Goal: Task Accomplishment & Management: Manage account settings

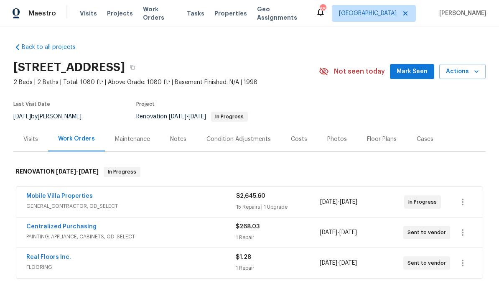
click at [81, 194] on link "Mobile Villa Properties" at bounding box center [59, 196] width 66 height 6
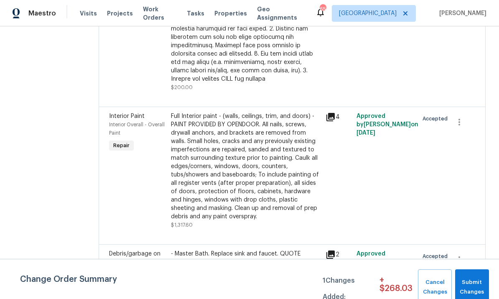
scroll to position [796, 0]
click at [227, 247] on div "- Master Bath. Replace sink and faucet. QUOTE $1.00" at bounding box center [246, 270] width 155 height 47
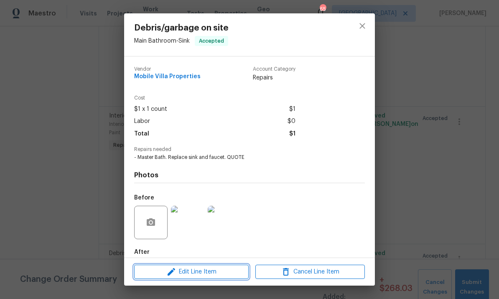
click at [213, 276] on span "Edit Line Item" at bounding box center [192, 272] width 110 height 10
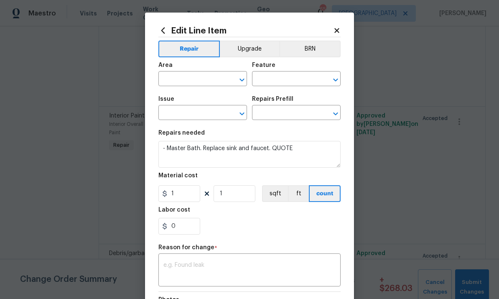
type input "Main Bathroom"
type input "Sink"
type input "Debris/garbage on site"
type input "Remove debris/garbage $50.00"
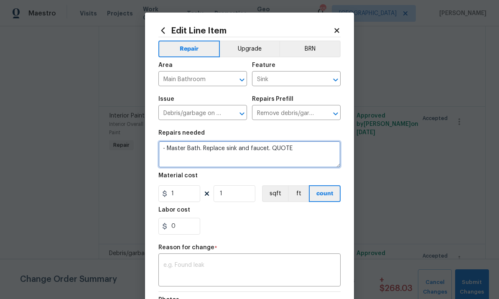
click at [298, 153] on textarea "- Master Bath. Replace sink and faucet. QUOTE" at bounding box center [249, 154] width 182 height 27
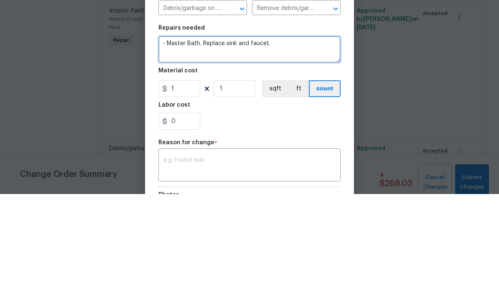
type textarea "- Master Bath. Replace sink and faucet."
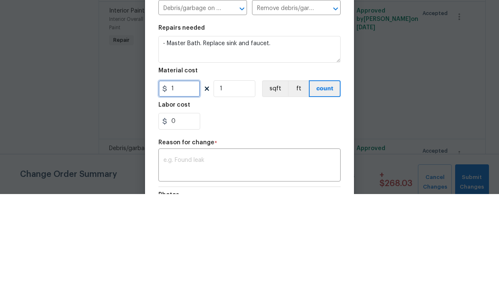
click at [187, 185] on input "1" at bounding box center [179, 193] width 42 height 17
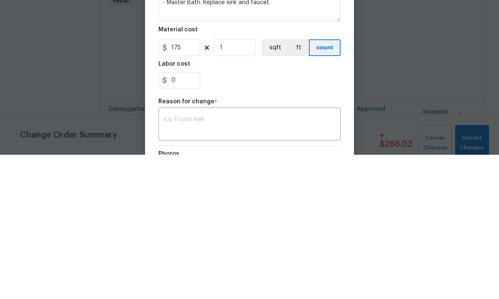
scroll to position [31, 0]
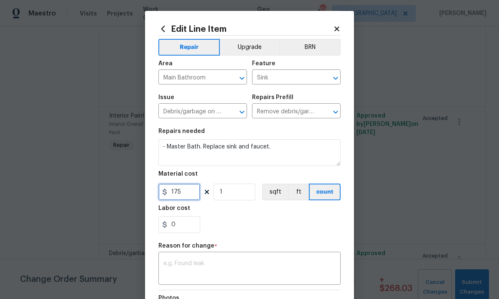
type input "175"
click at [269, 272] on textarea at bounding box center [249, 269] width 172 height 18
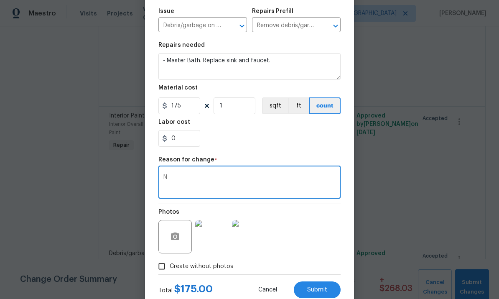
scroll to position [115, 0]
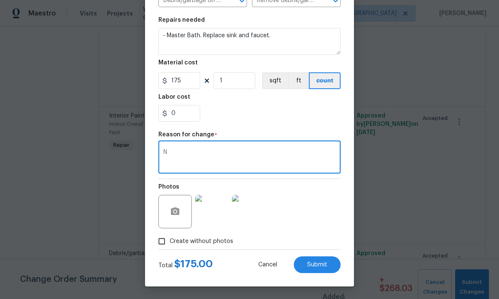
type textarea "N"
click at [329, 264] on button "Submit" at bounding box center [317, 264] width 47 height 17
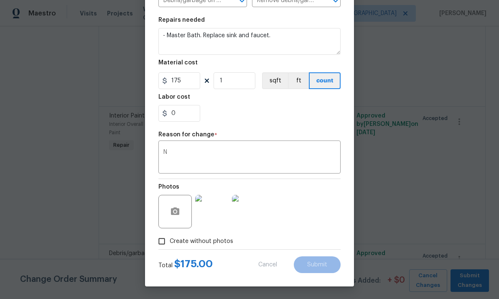
type textarea "- Master Bath. Replace sink and faucet. QUOTE"
type input "1"
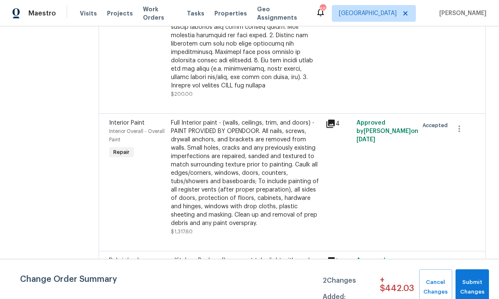
scroll to position [896, 0]
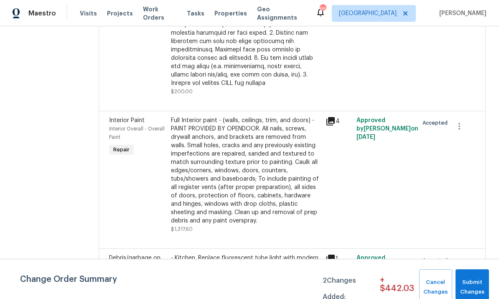
click at [241, 254] on div "- Kitchen. Replace fluorescent tube light with modern LED light bar. QUOTE UPGR…" at bounding box center [246, 262] width 150 height 17
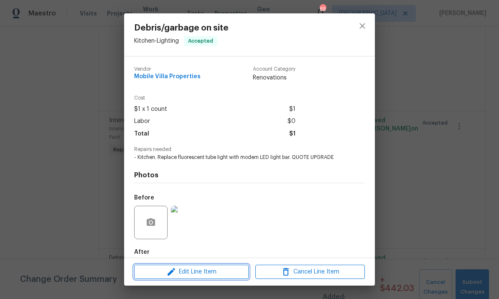
click at [214, 276] on span "Edit Line Item" at bounding box center [192, 272] width 110 height 10
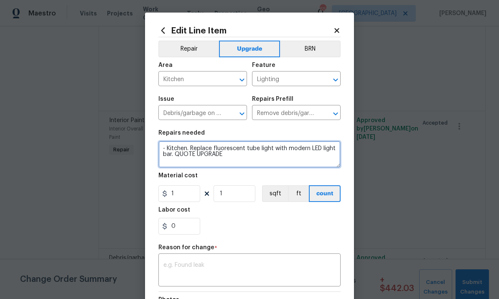
click at [239, 159] on textarea "- Kitchen. Replace fluorescent tube light with modern LED light bar. QUOTE UPGR…" at bounding box center [249, 154] width 182 height 27
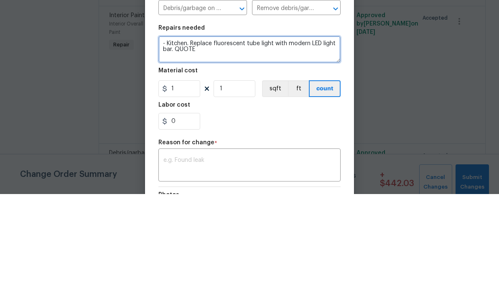
scroll to position [0, 0]
type textarea "- Kitchen. Replace fluorescent tube light with modern LED light bar."
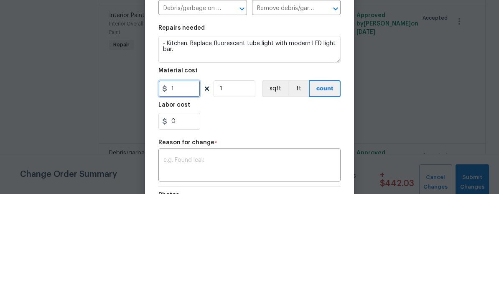
click at [186, 185] on input "1" at bounding box center [179, 193] width 42 height 17
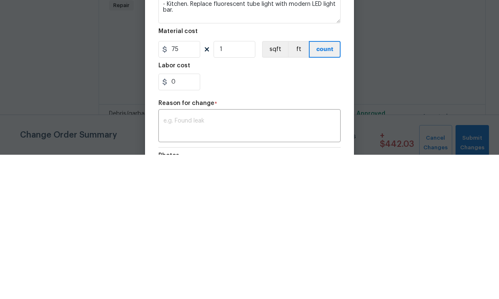
scroll to position [31, 0]
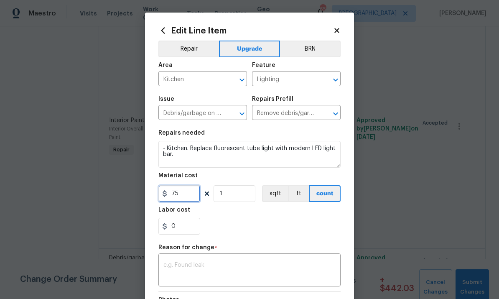
type input "75"
click at [259, 269] on textarea at bounding box center [249, 271] width 172 height 18
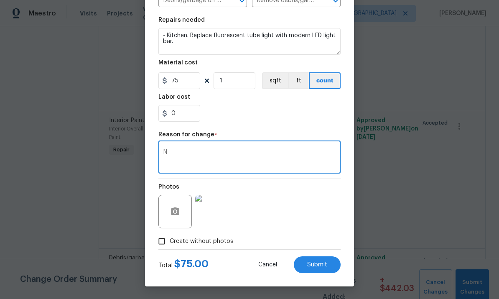
scroll to position [115, 0]
type textarea "N"
click at [318, 273] on button "Submit" at bounding box center [317, 264] width 47 height 17
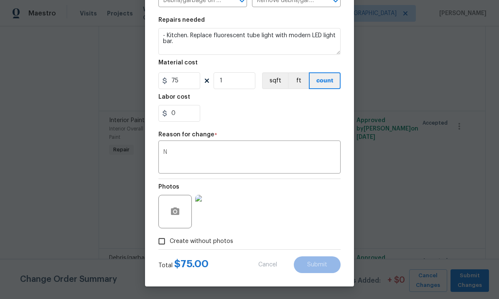
type textarea "- Kitchen. Replace fluorescent tube light with modern LED light bar. QUOTE UPGR…"
type input "1"
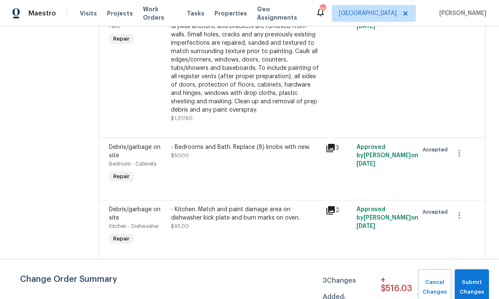
scroll to position [1112, 0]
click at [212, 266] on div "- Bath2. Replace sink. QUOTE $1.00" at bounding box center [246, 289] width 155 height 47
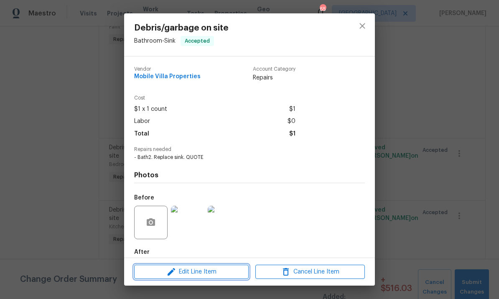
click at [212, 268] on span "Edit Line Item" at bounding box center [192, 272] width 110 height 10
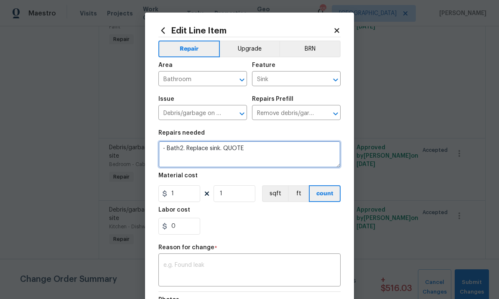
click at [270, 147] on textarea "- Bath2. Replace sink. QUOTE" at bounding box center [249, 154] width 182 height 27
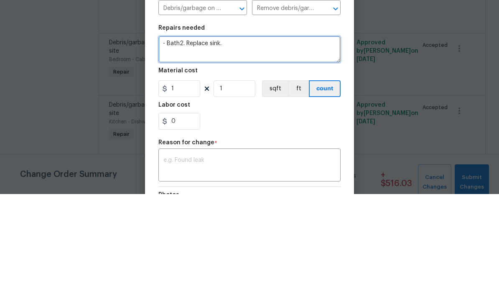
type textarea "- Bath2. Replace sink."
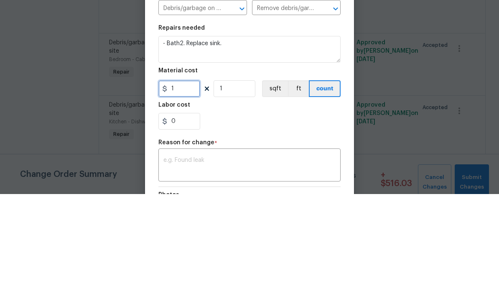
click at [179, 185] on input "1" at bounding box center [179, 193] width 42 height 17
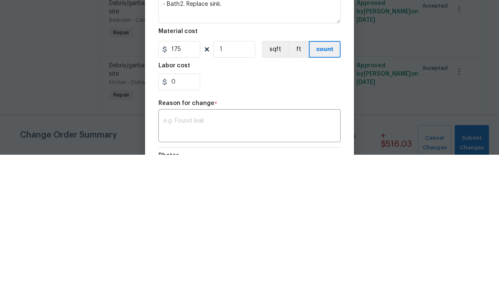
scroll to position [31, 0]
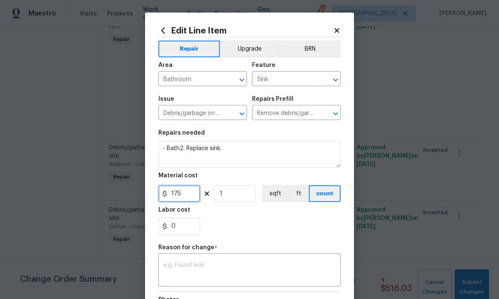
type input "175"
click at [285, 264] on textarea at bounding box center [249, 271] width 172 height 18
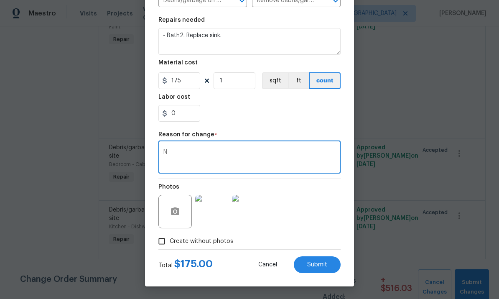
scroll to position [115, 0]
type textarea "N"
click at [318, 264] on span "Submit" at bounding box center [317, 265] width 20 height 6
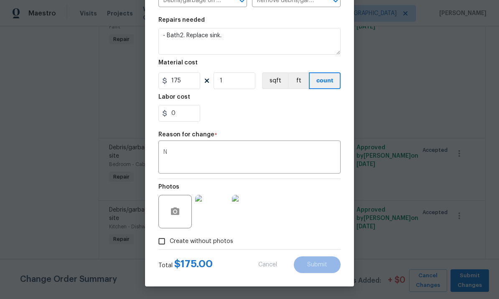
type textarea "- Bath2. Replace sink. QUOTE"
type input "1"
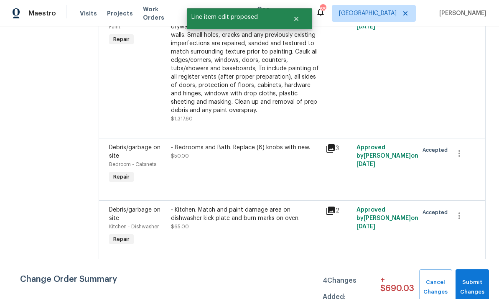
scroll to position [0, 0]
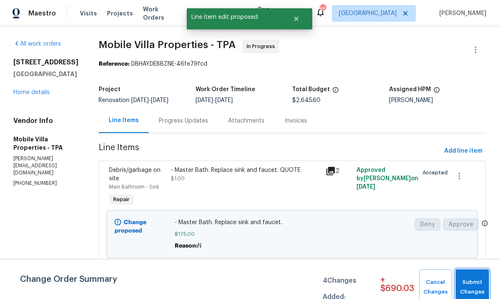
click at [482, 281] on span "Submit Changes" at bounding box center [472, 287] width 25 height 19
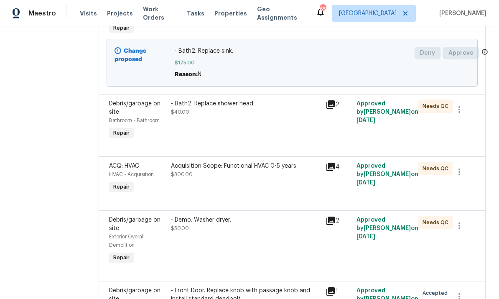
scroll to position [375, 0]
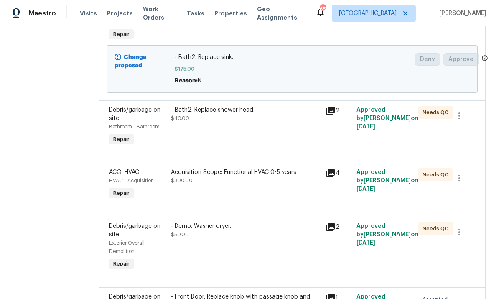
click at [253, 112] on div "- Bath2. Replace shower head. $40.00" at bounding box center [246, 126] width 155 height 47
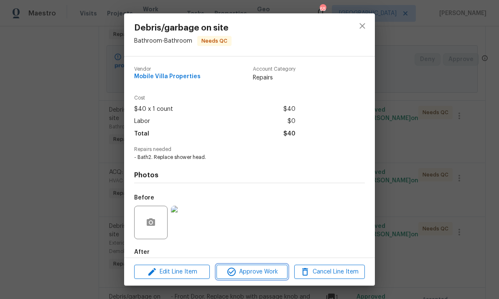
click at [254, 271] on span "Approve Work" at bounding box center [252, 272] width 66 height 10
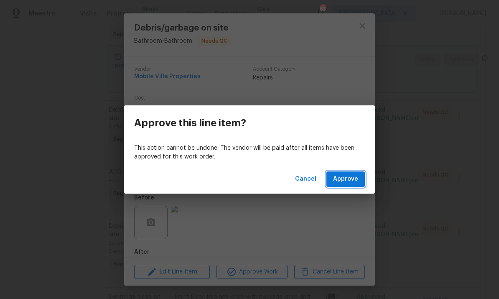
click at [347, 186] on button "Approve" at bounding box center [346, 178] width 38 height 15
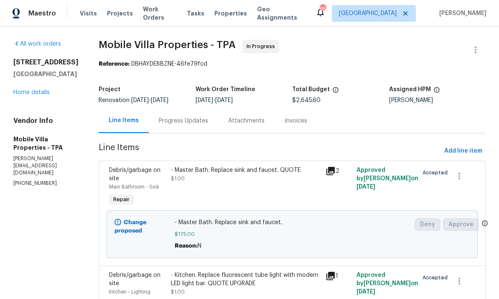
scroll to position [0, 0]
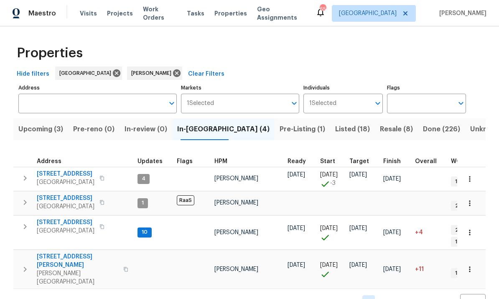
click at [280, 129] on span "Pre-Listing (1)" at bounding box center [303, 129] width 46 height 12
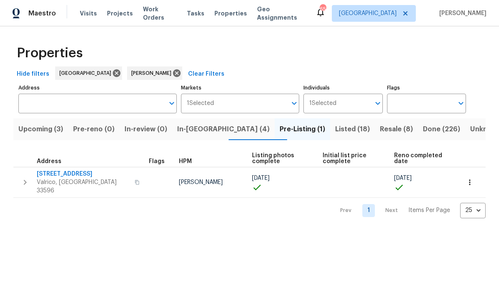
click at [82, 172] on span "[STREET_ADDRESS]" at bounding box center [83, 174] width 93 height 8
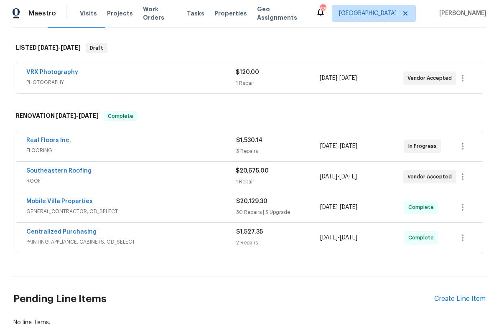
scroll to position [128, 0]
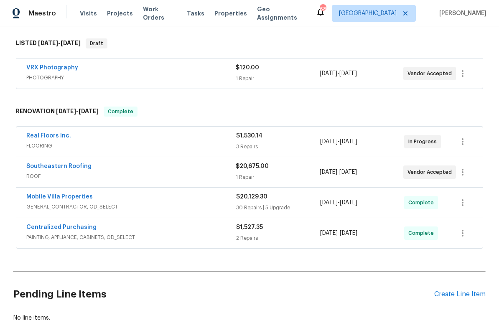
click at [63, 169] on link "Southeastern Roofing" at bounding box center [58, 166] width 65 height 6
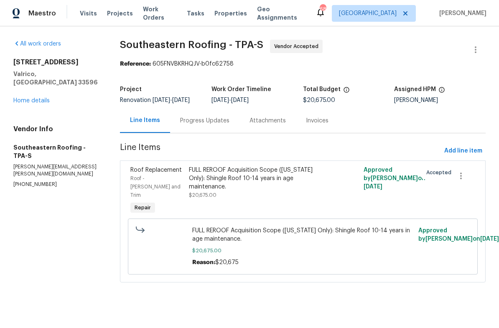
click at [202, 122] on div "Progress Updates" at bounding box center [204, 121] width 49 height 8
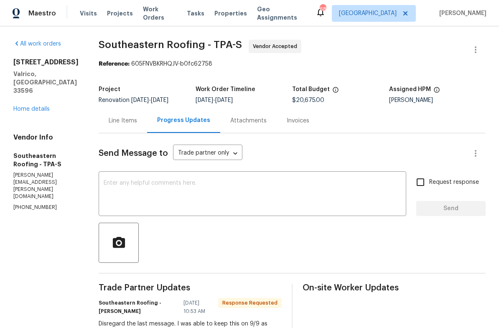
click at [43, 106] on link "Home details" at bounding box center [31, 109] width 36 height 6
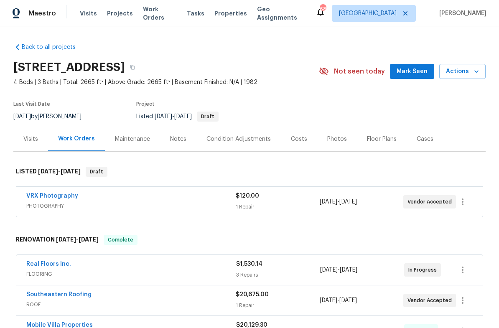
click at [171, 149] on div "Notes" at bounding box center [178, 139] width 36 height 25
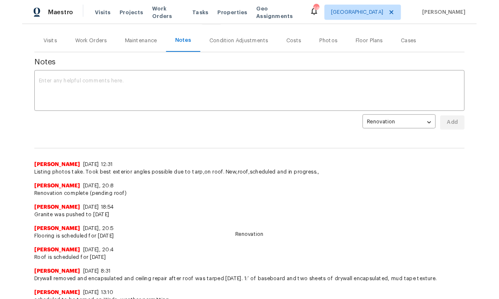
scroll to position [82, 0]
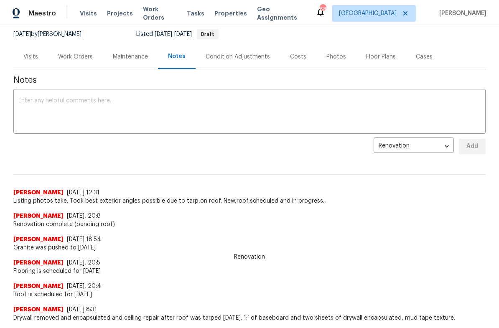
click at [249, 114] on textarea at bounding box center [249, 112] width 462 height 29
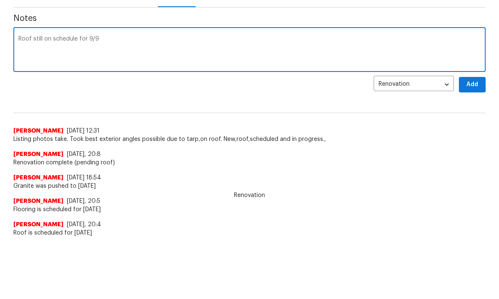
type textarea "Roof still on schedule for 9/9"
click at [480, 139] on button "Add" at bounding box center [472, 146] width 27 height 15
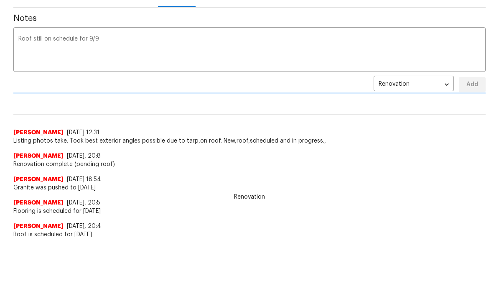
scroll to position [62, 0]
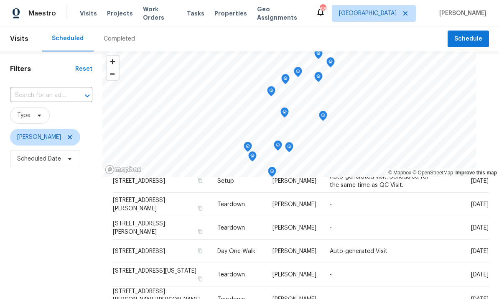
scroll to position [253, 0]
